Goal: Task Accomplishment & Management: Complete application form

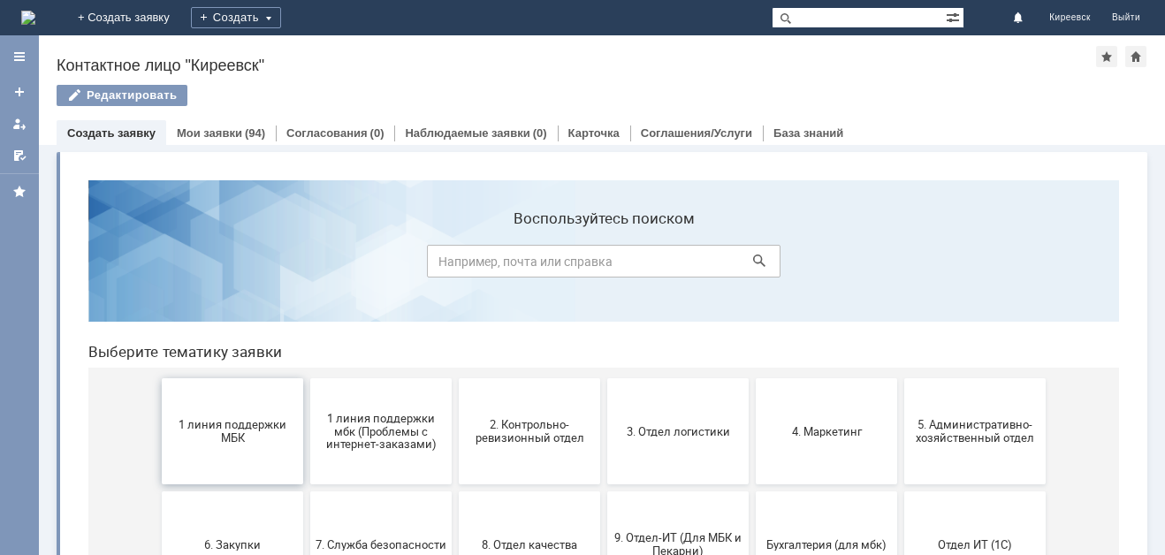
click at [233, 440] on span "1 линия поддержки МБК" at bounding box center [232, 431] width 131 height 27
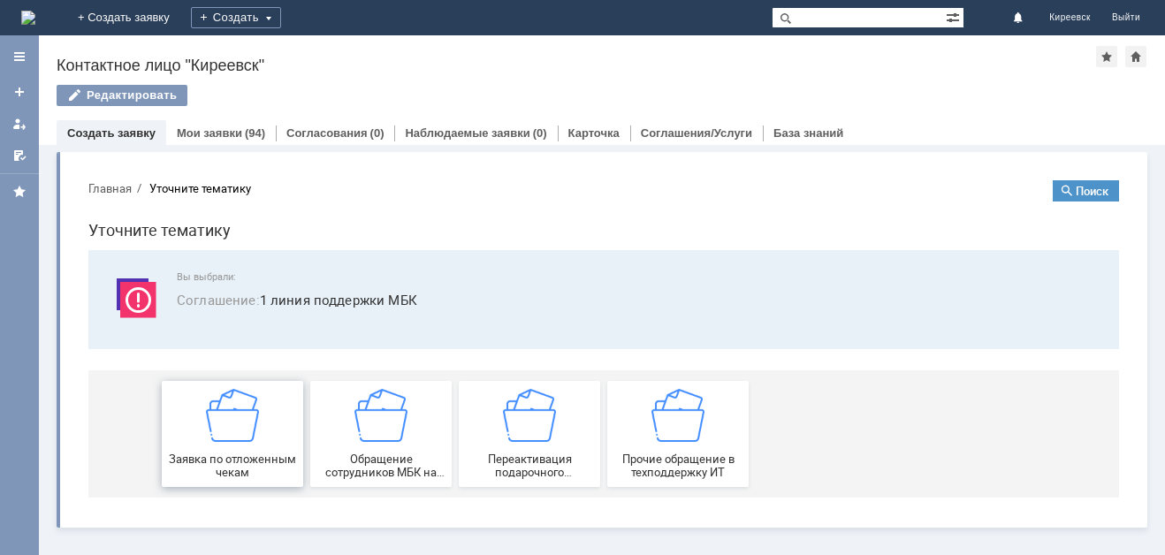
click at [194, 449] on div "Заявка по отложенным чекам" at bounding box center [232, 434] width 131 height 90
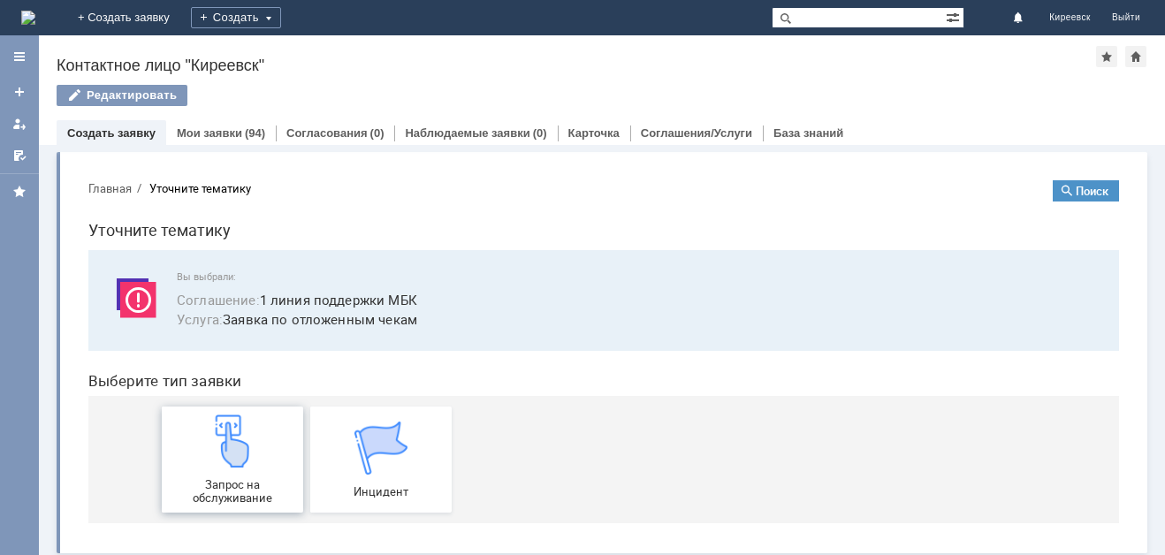
click at [210, 444] on img at bounding box center [232, 441] width 53 height 53
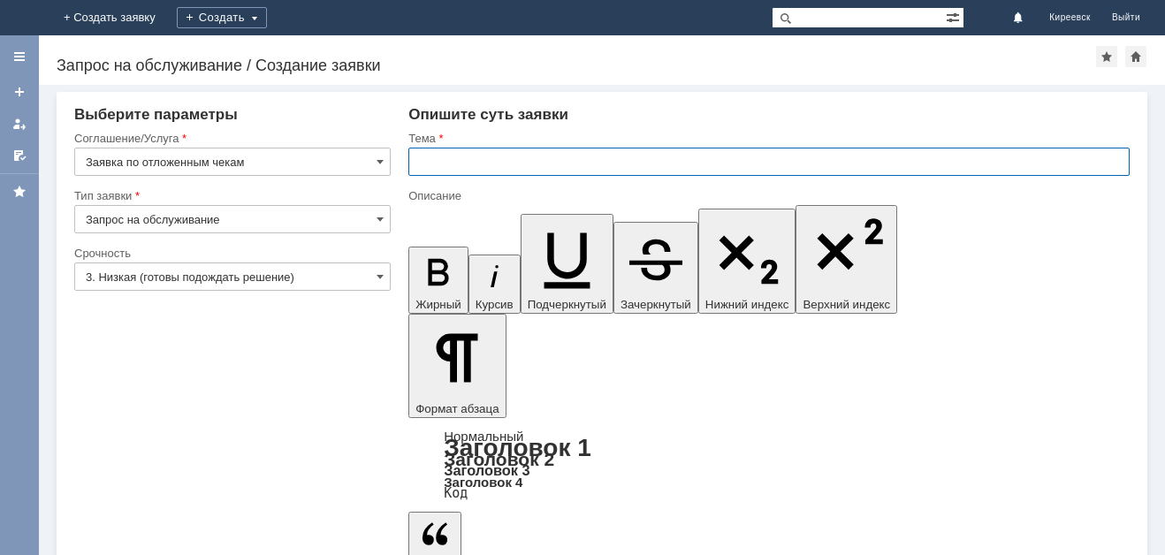
click at [536, 163] on input "text" at bounding box center [768, 162] width 721 height 28
type input "МБК Киреевск. отложенные чеки"
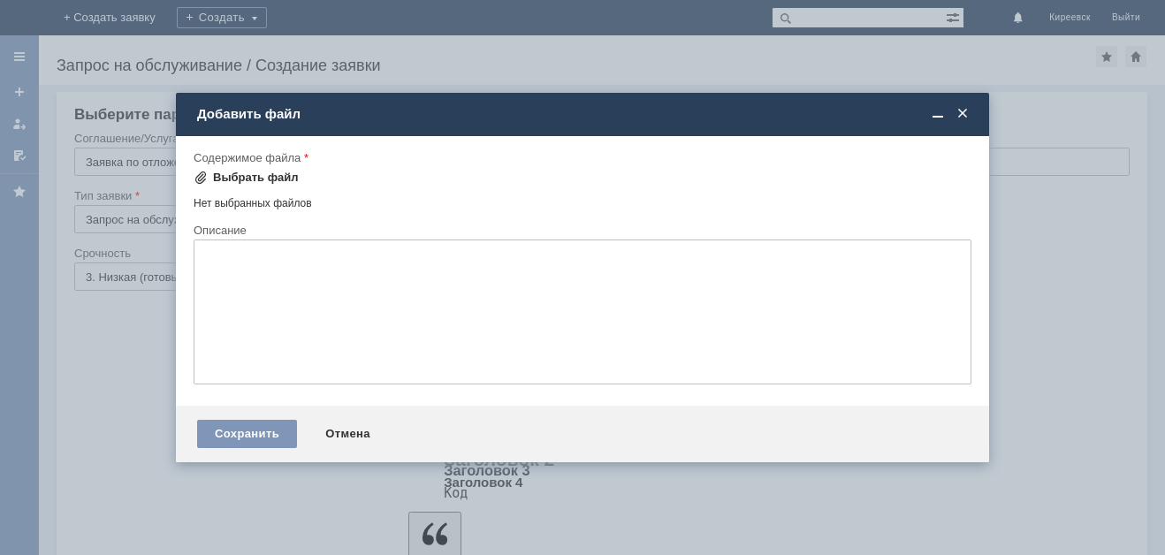
click at [259, 179] on div "Выбрать файл" at bounding box center [256, 178] width 86 height 14
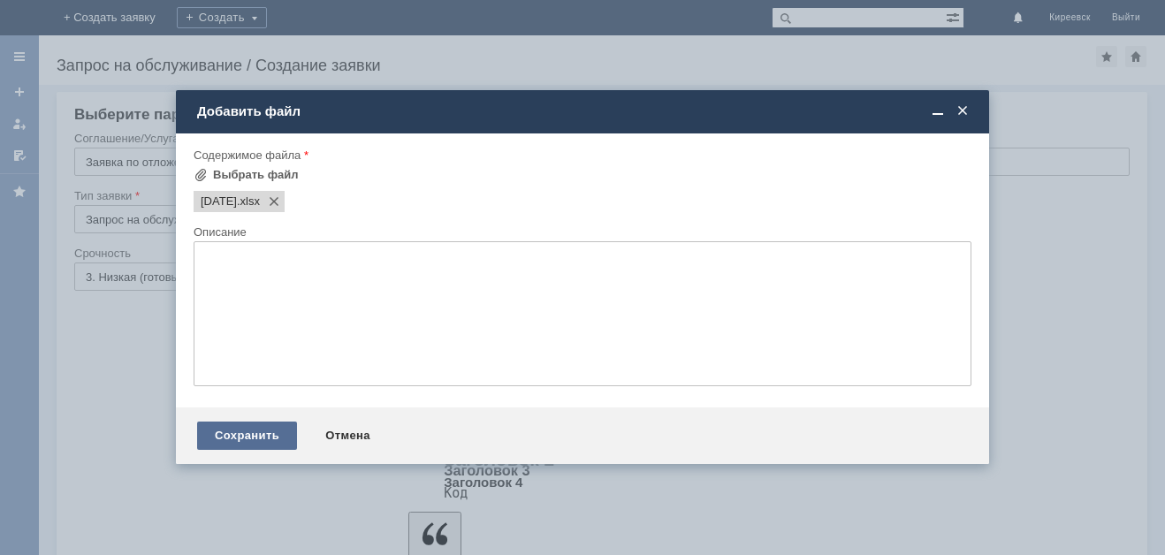
click at [239, 436] on div "Сохранить" at bounding box center [247, 436] width 100 height 28
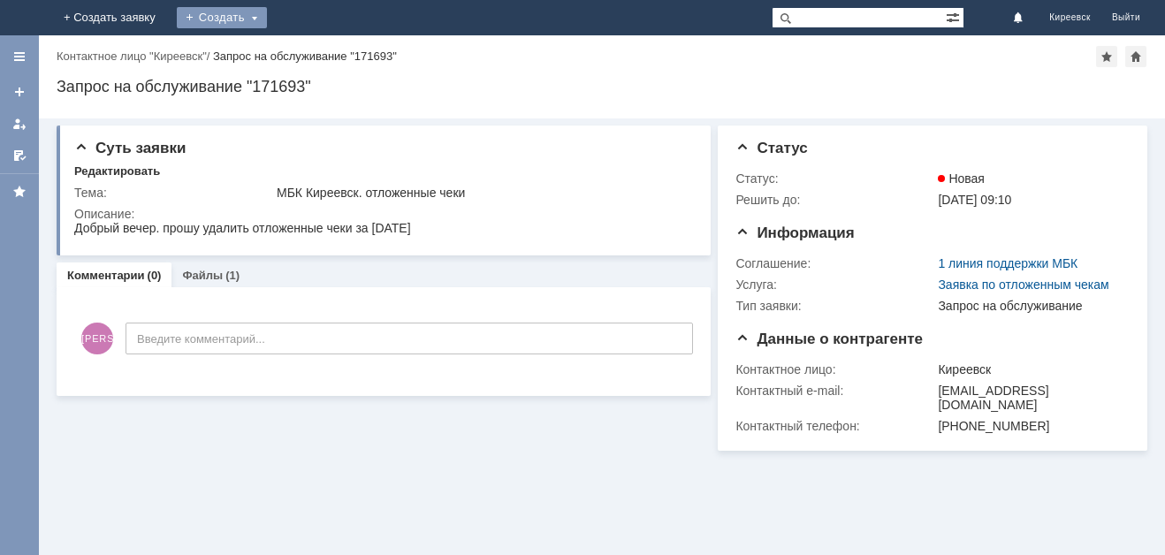
click at [267, 13] on div "Создать" at bounding box center [222, 17] width 90 height 21
click at [267, 18] on div "Создать" at bounding box center [222, 17] width 90 height 21
click at [122, 172] on div "Редактировать" at bounding box center [117, 171] width 86 height 14
